Goal: Use online tool/utility: Use online tool/utility

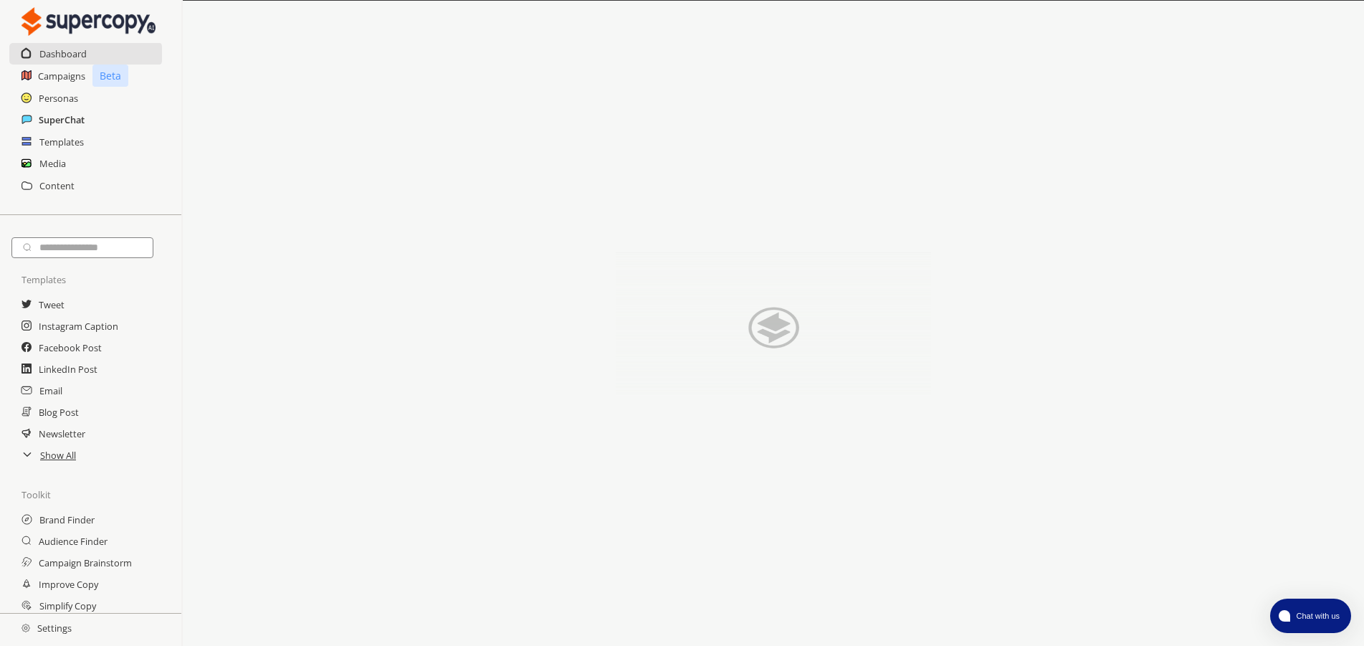
click at [67, 117] on h2 "SuperChat" at bounding box center [62, 120] width 46 height 22
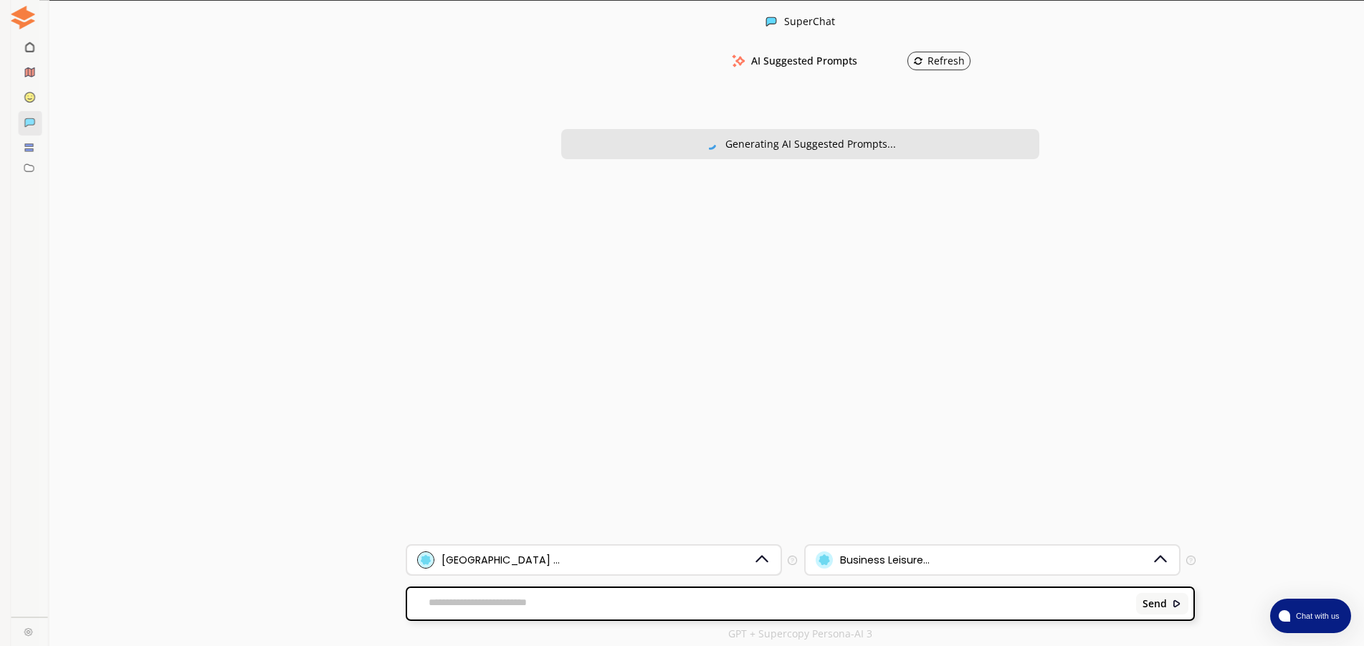
click at [563, 554] on div "[GEOGRAPHIC_DATA] ..." at bounding box center [585, 559] width 336 height 17
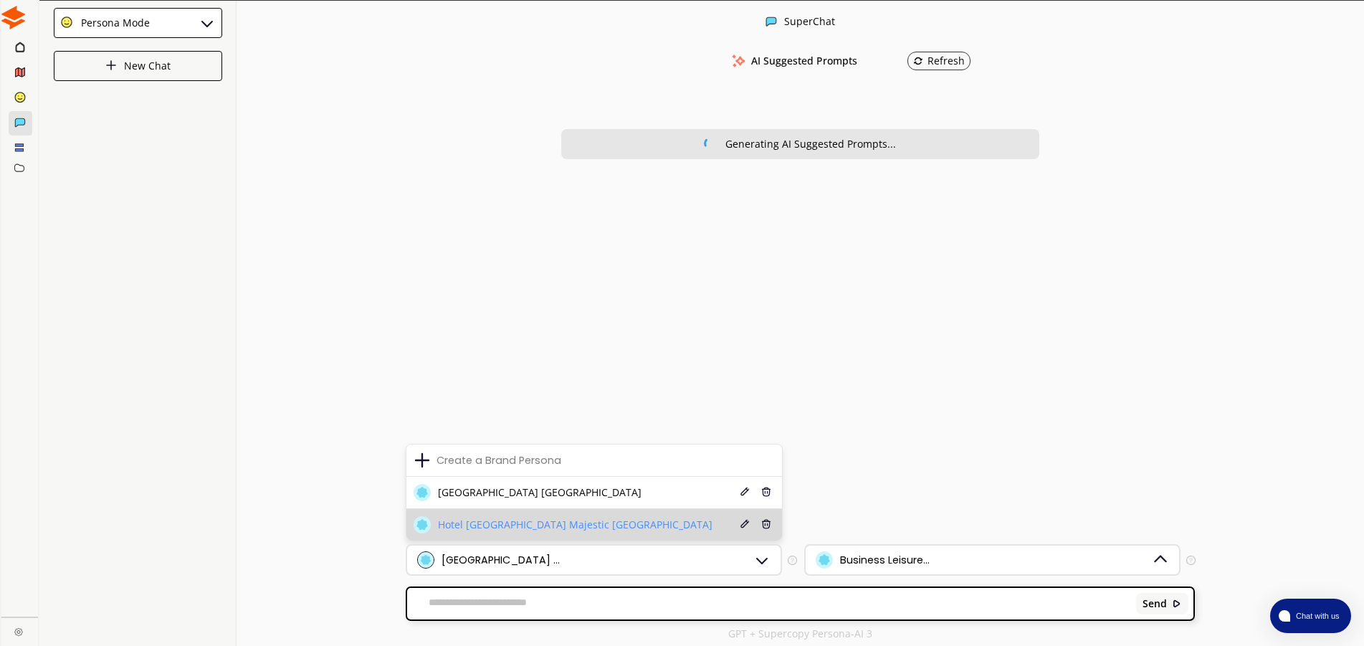
click at [561, 515] on li "Hotel [GEOGRAPHIC_DATA] Majestic Rimini Edit Delete" at bounding box center [594, 525] width 376 height 32
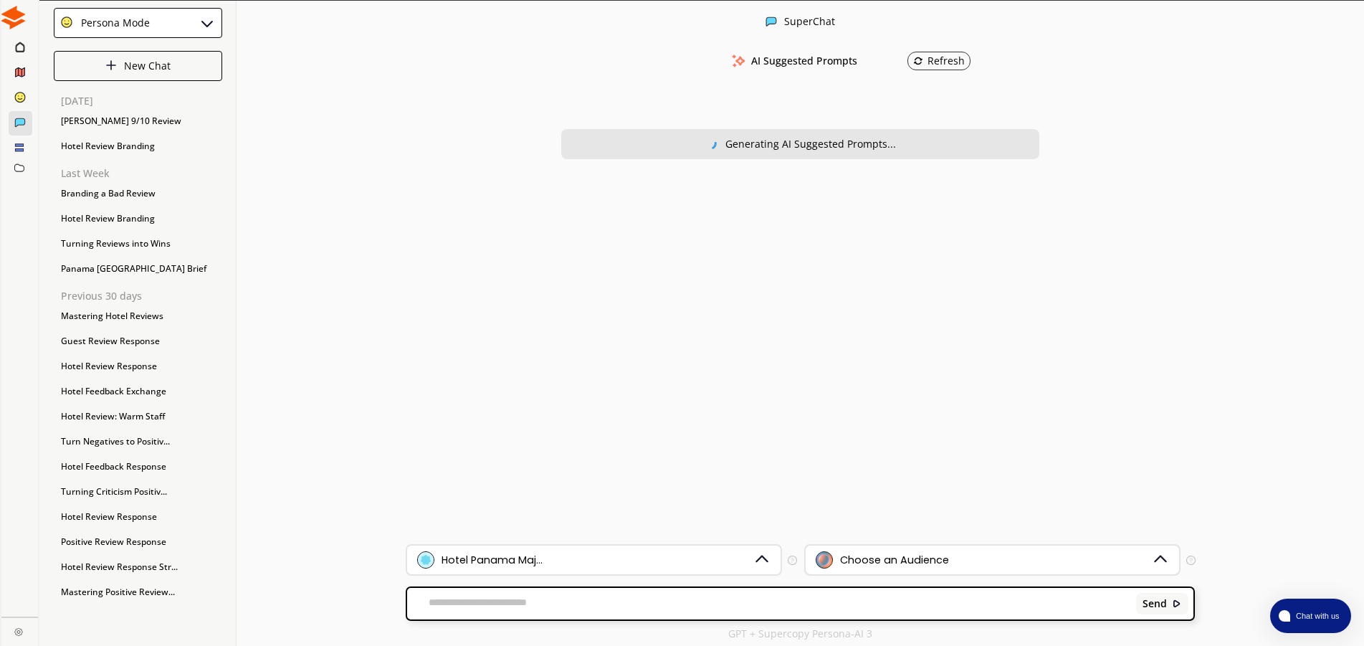
click at [941, 546] on div "Choose an Audience" at bounding box center [992, 560] width 373 height 29
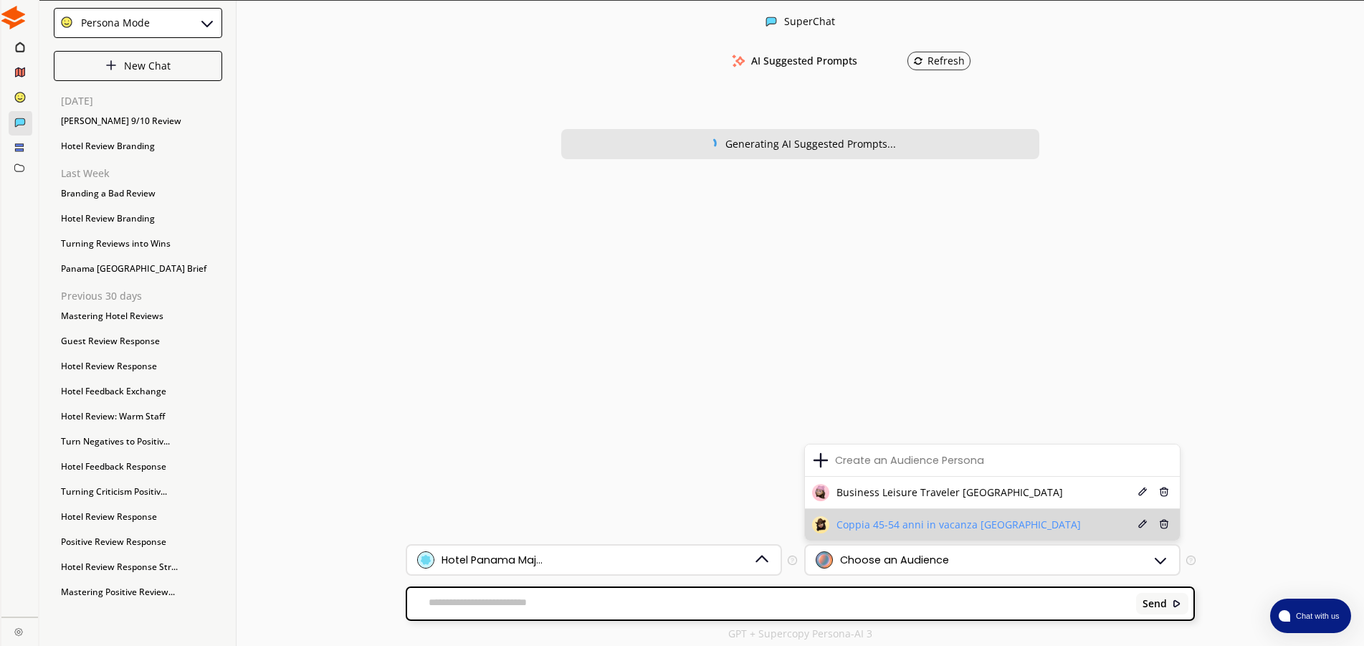
click at [923, 529] on span "Coppia 45-54 anni in vacanza [GEOGRAPHIC_DATA]" at bounding box center [959, 524] width 244 height 11
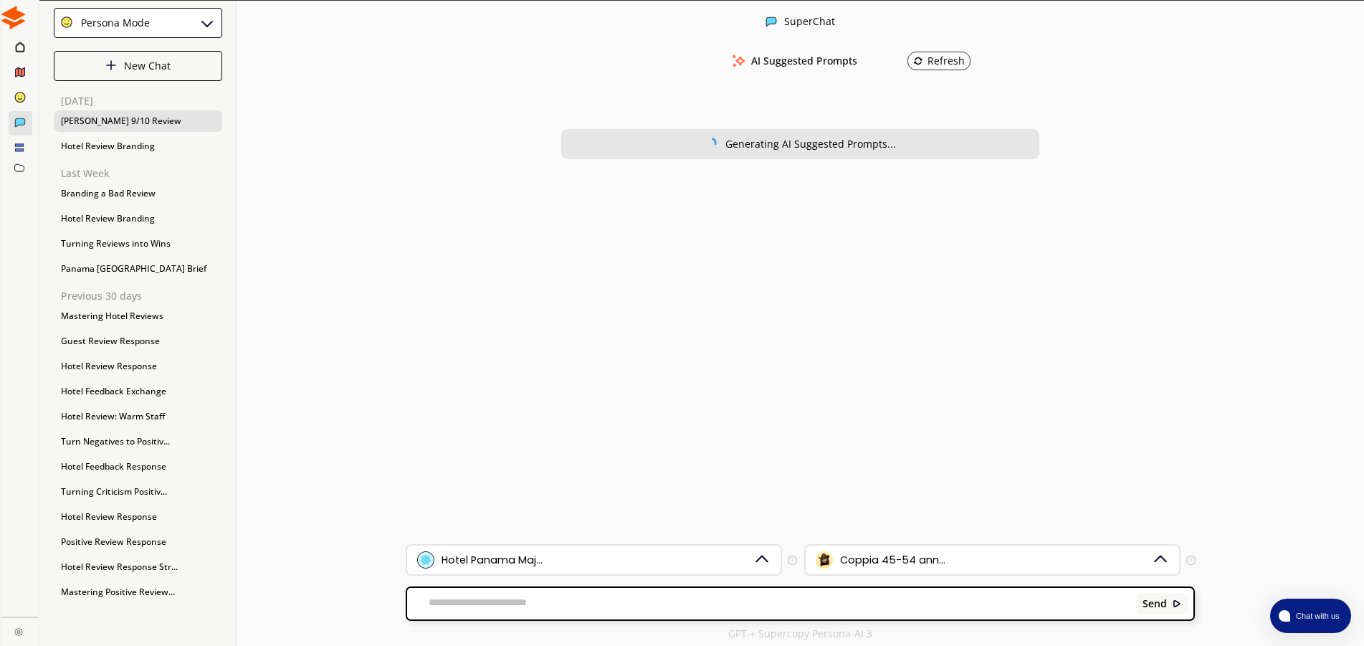
click at [135, 116] on div "[PERSON_NAME] 9/10 Review" at bounding box center [138, 121] width 168 height 22
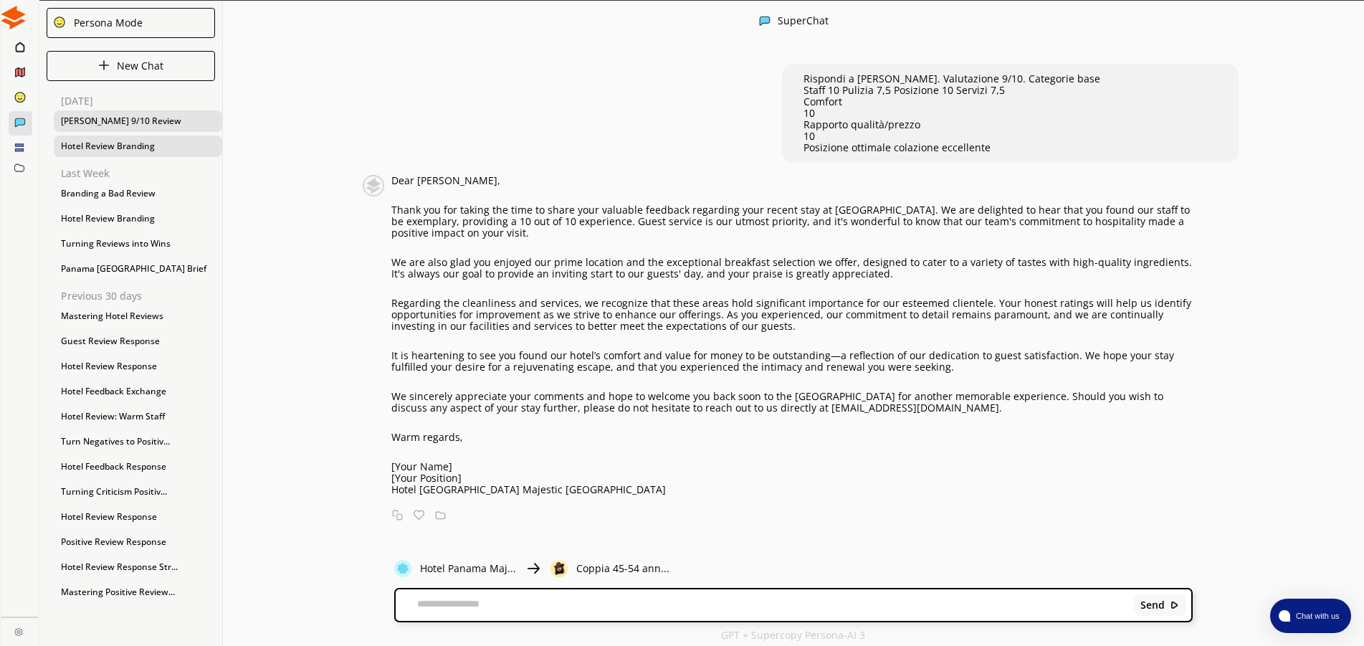
click at [104, 152] on div "Hotel Review Branding" at bounding box center [138, 146] width 168 height 22
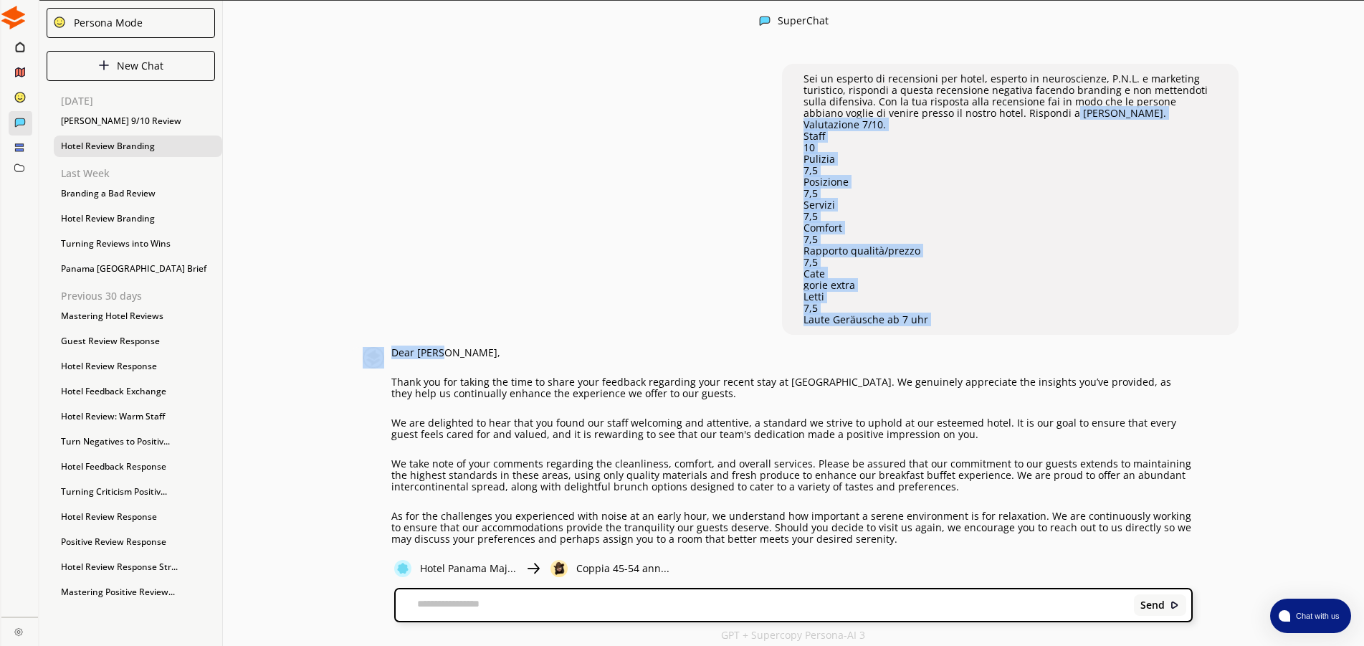
drag, startPoint x: 1024, startPoint y: 114, endPoint x: 766, endPoint y: 74, distance: 260.5
click at [766, 74] on div "Sei un esperto di recensioni per hotel, esperto in neuroscienze, P.N.L. e marke…" at bounding box center [793, 297] width 1141 height 496
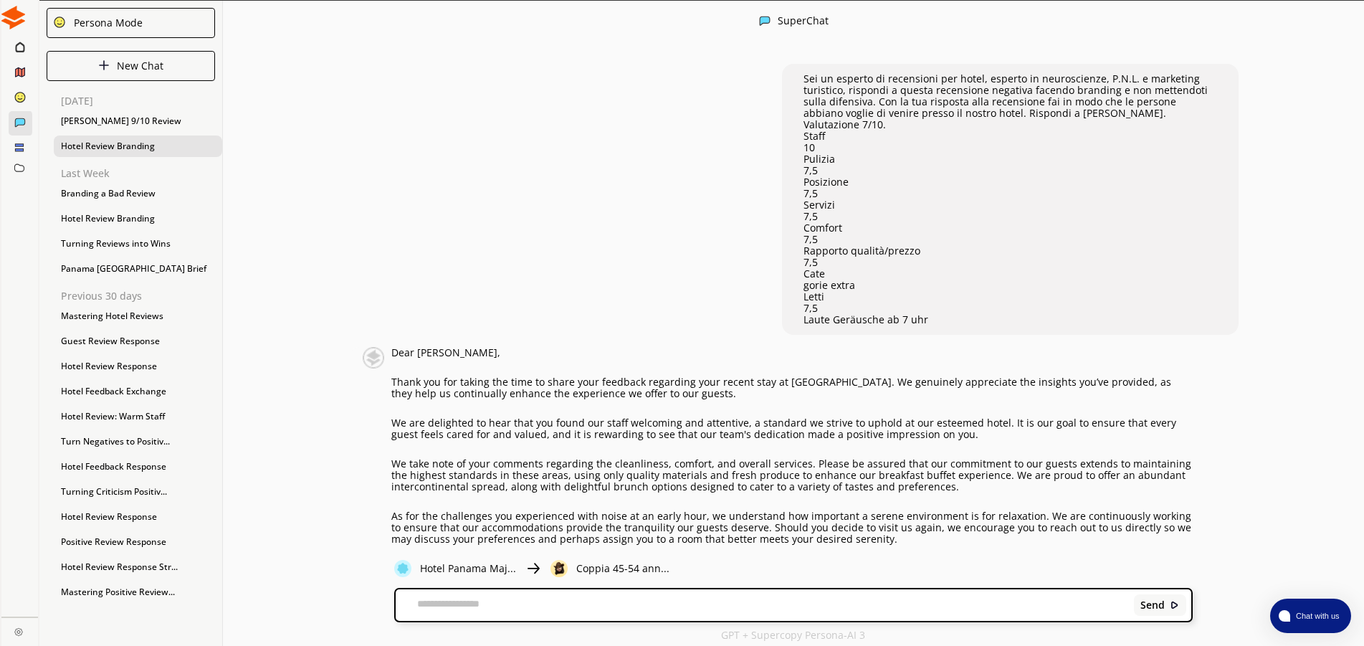
click at [923, 71] on div "Sei un esperto di recensioni per hotel, esperto in neuroscienze, P.N.L. e marke…" at bounding box center [1010, 199] width 457 height 271
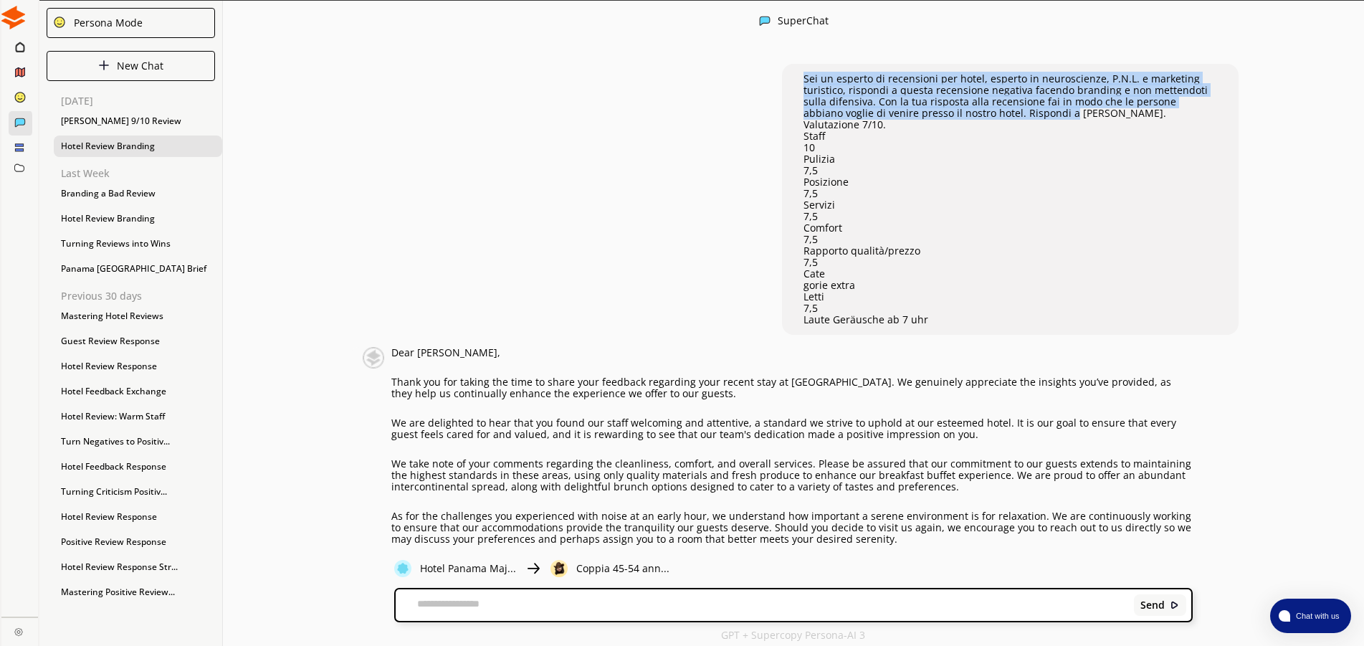
drag, startPoint x: 797, startPoint y: 78, endPoint x: 1021, endPoint y: 115, distance: 226.8
click at [1021, 115] on div "Sei un esperto di recensioni per hotel, esperto in neuroscienze, P.N.L. e marke…" at bounding box center [1010, 199] width 457 height 271
copy p "Sei un esperto di recensioni per hotel, esperto in neuroscienze, P.N.L. e marke…"
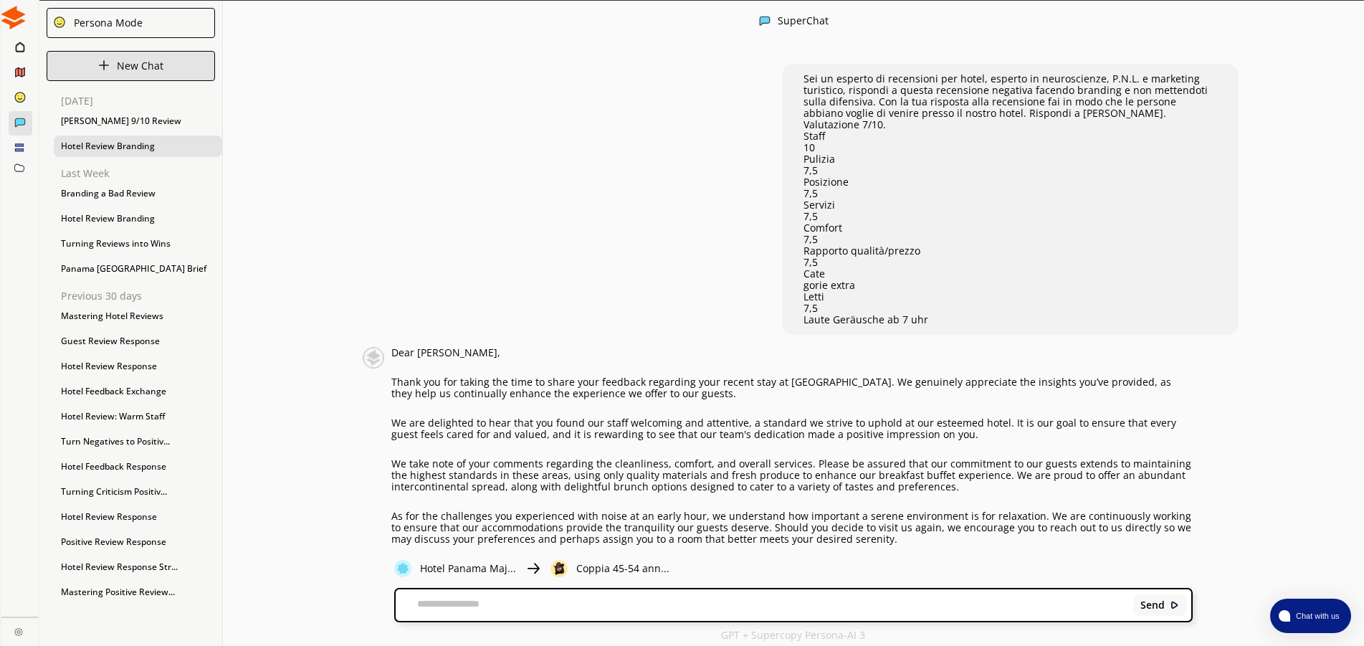
click at [142, 68] on p "New Chat" at bounding box center [140, 65] width 47 height 11
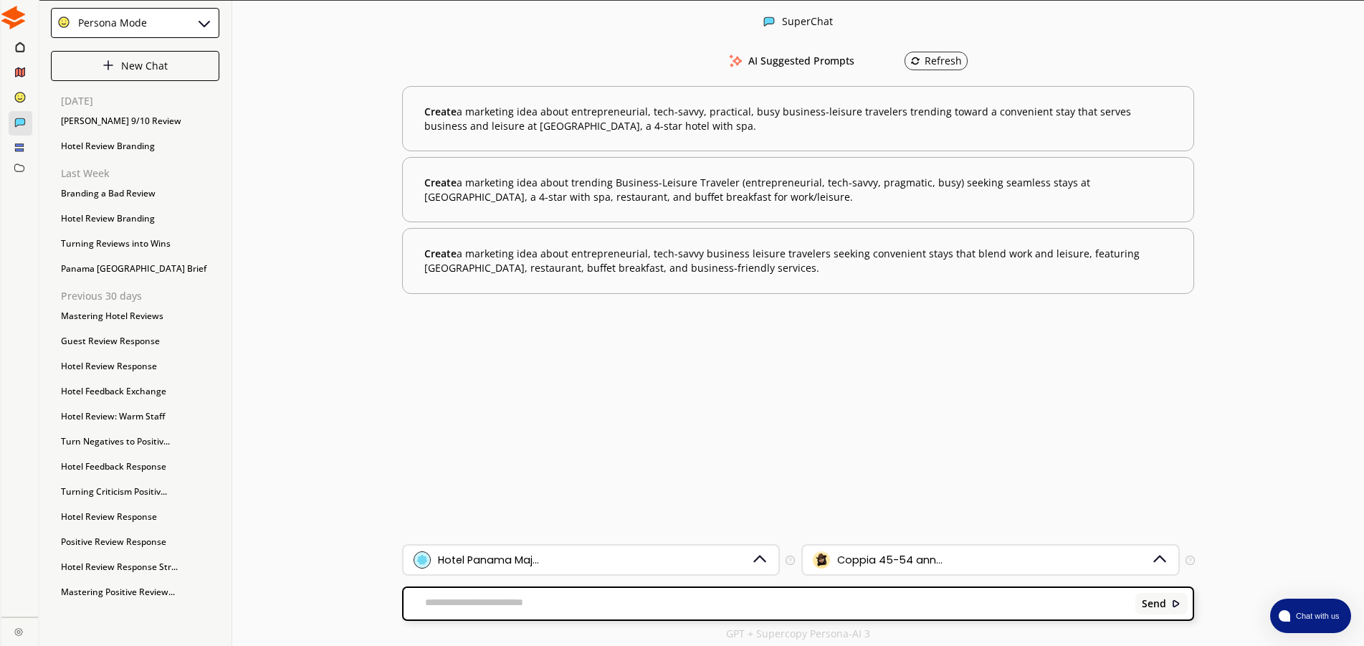
click at [468, 595] on div "Send" at bounding box center [798, 604] width 789 height 32
click at [467, 604] on textarea at bounding box center [767, 603] width 727 height 14
paste textarea "**********"
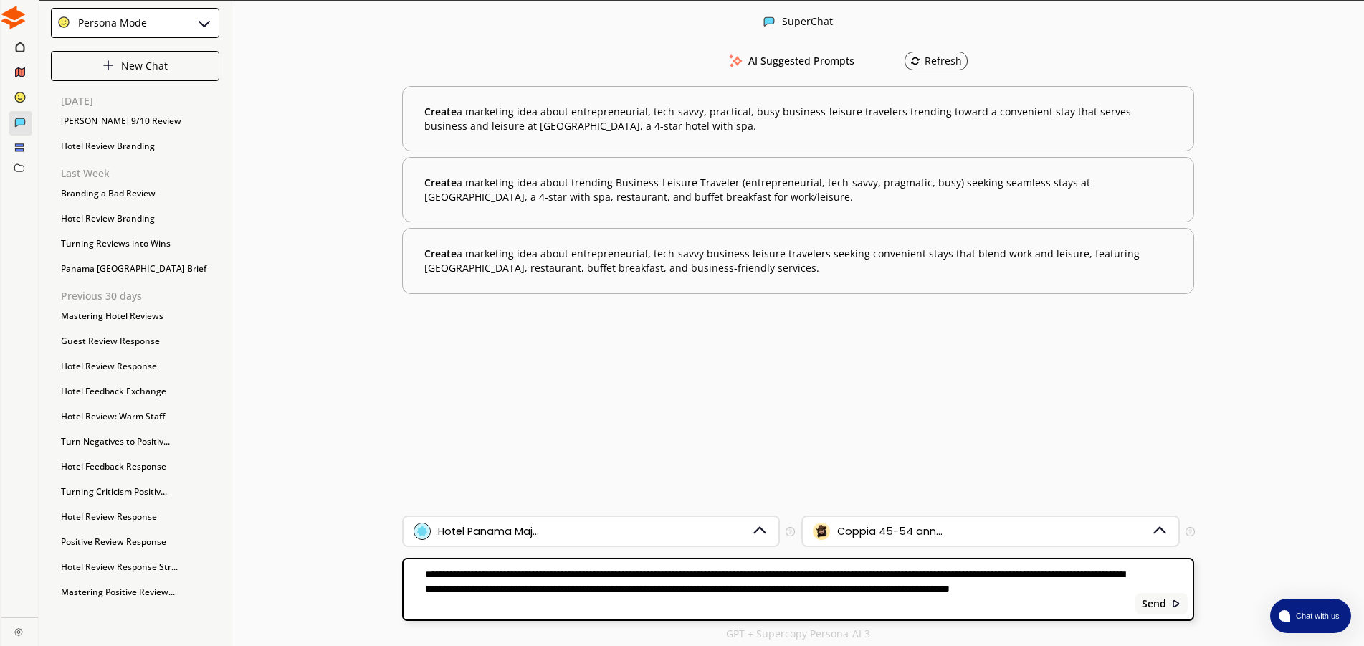
click at [563, 604] on textarea "**********" at bounding box center [767, 589] width 727 height 43
drag, startPoint x: 591, startPoint y: 606, endPoint x: 591, endPoint y: 615, distance: 9.3
click at [591, 610] on textarea "**********" at bounding box center [767, 589] width 727 height 43
paste textarea "**********"
type textarea "**********"
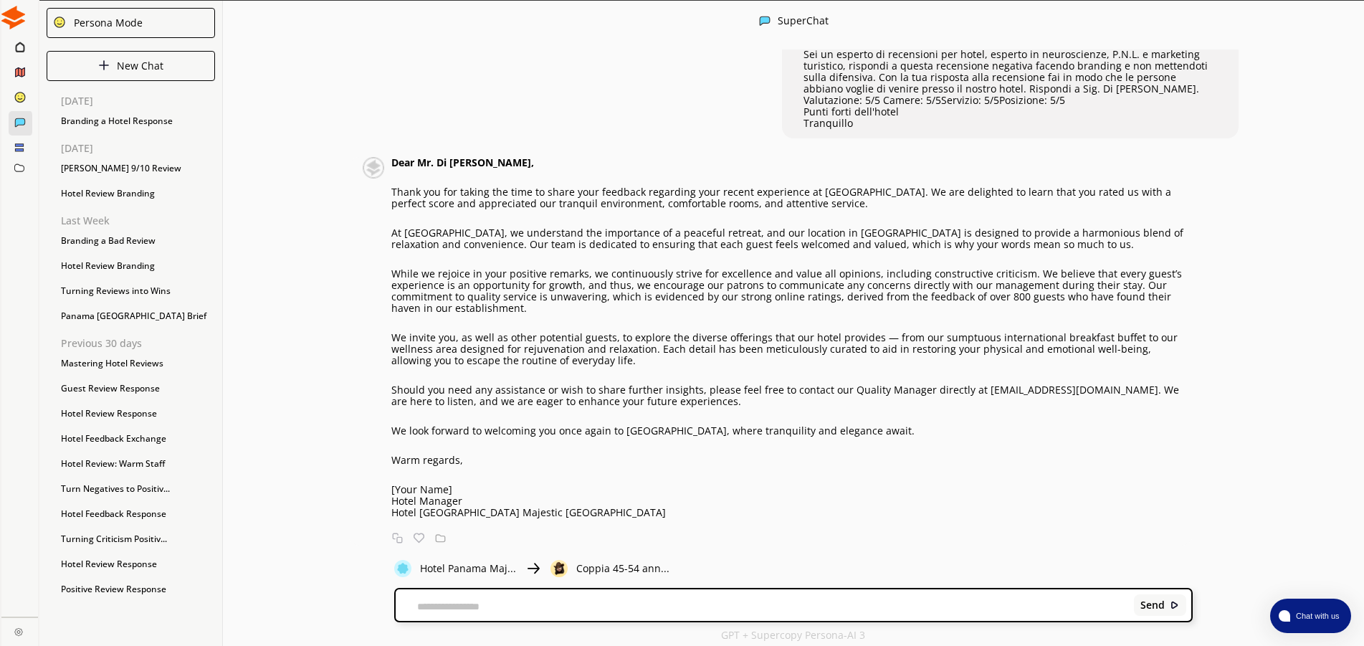
scroll to position [1, 0]
click at [585, 591] on div "Send" at bounding box center [794, 605] width 796 height 32
click at [580, 597] on div "Send" at bounding box center [794, 605] width 796 height 32
click at [543, 609] on textarea at bounding box center [762, 605] width 733 height 11
type textarea "**********"
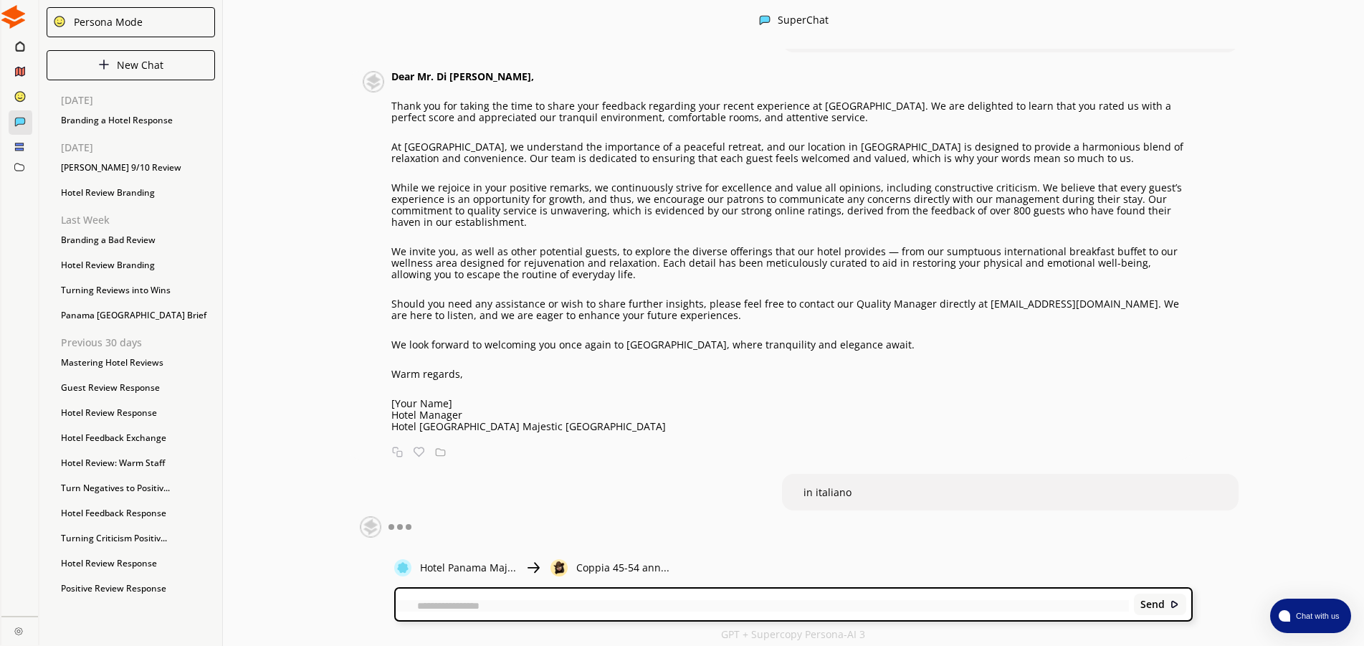
click at [480, 387] on div "Dear Mr. [PERSON_NAME], Thank you for taking the time to share your feedback re…" at bounding box center [791, 251] width 801 height 361
drag, startPoint x: 945, startPoint y: 351, endPoint x: 391, endPoint y: 83, distance: 615.3
click at [391, 83] on div "Dear Mr. [PERSON_NAME], Thank you for taking the time to share your feedback re…" at bounding box center [791, 251] width 801 height 361
copy div "Lore Ip. Do Sitam, Conse adi eli seddoe tem inci ut labor etdo magnaali enimadm…"
